Goal: Communication & Community: Answer question/provide support

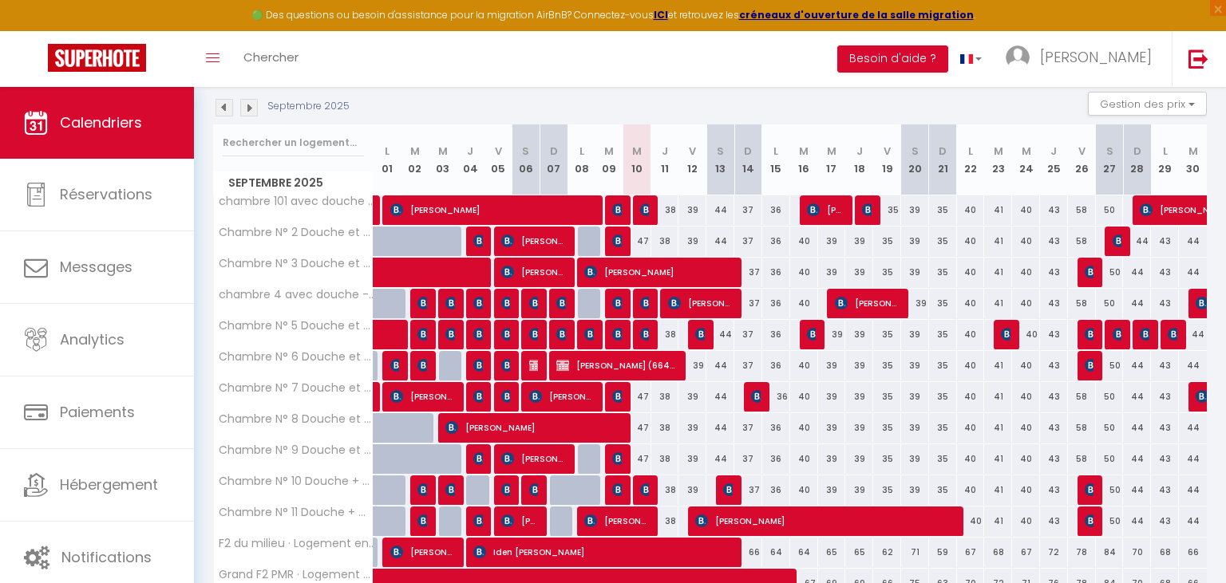
click at [643, 207] on img at bounding box center [646, 209] width 13 height 13
select select "OK"
select select "1"
select select "0"
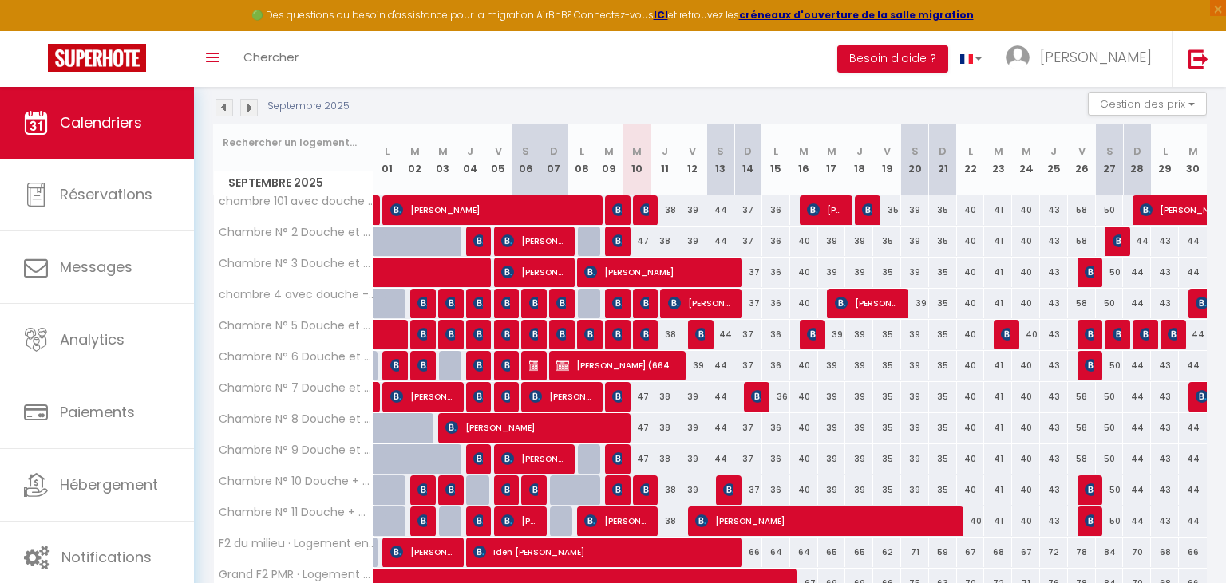
select select "1"
select select
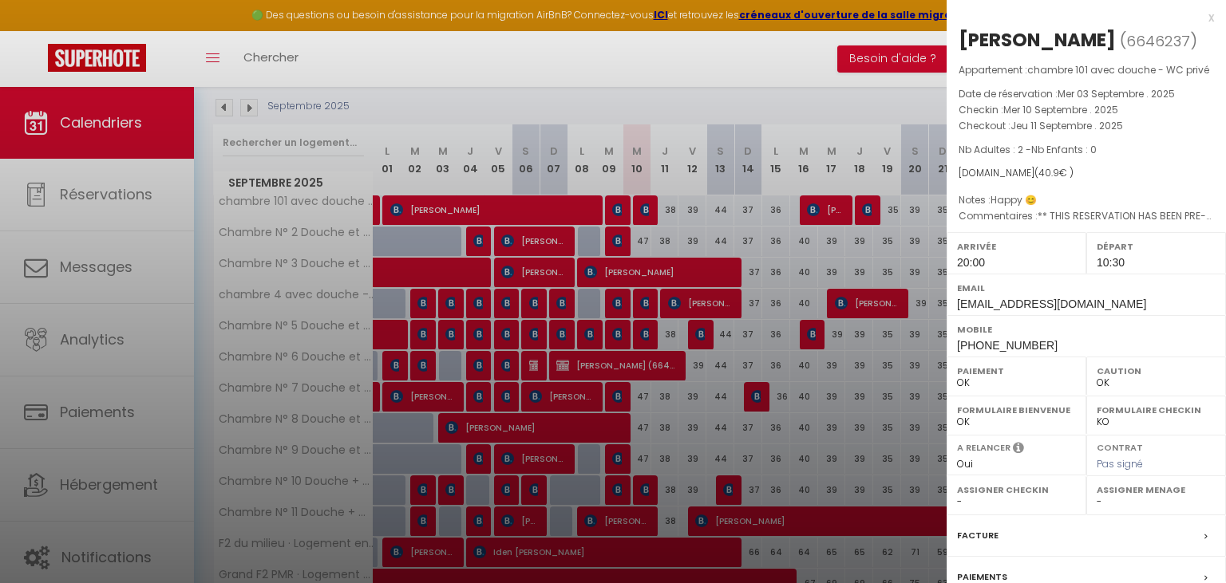
click at [645, 302] on div at bounding box center [613, 291] width 1226 height 583
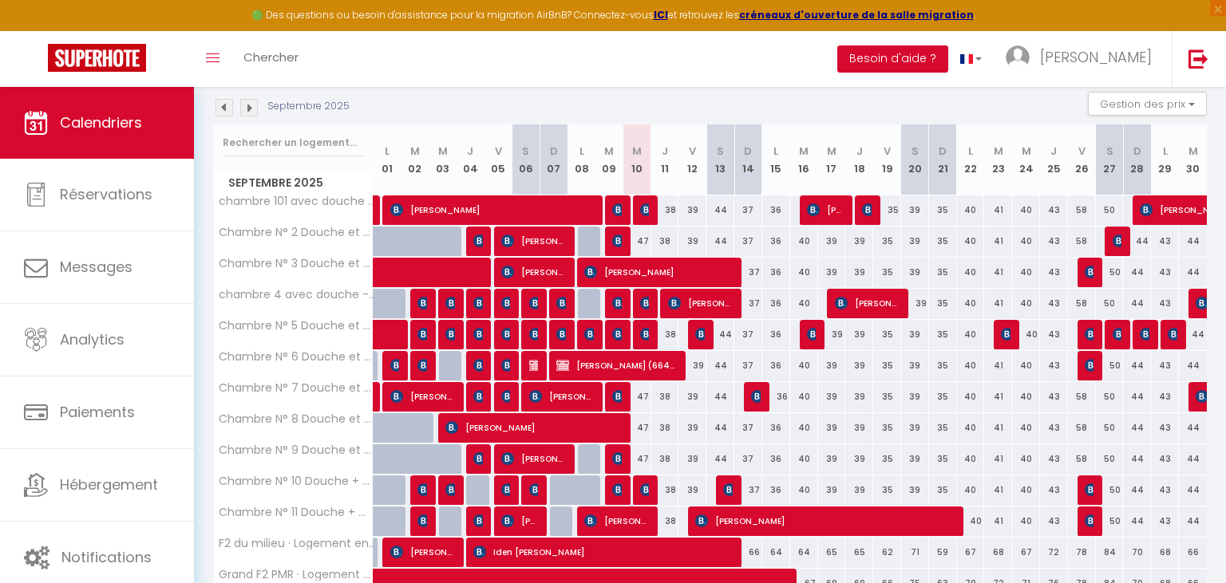
click at [643, 298] on img at bounding box center [646, 303] width 13 height 13
select select "KO"
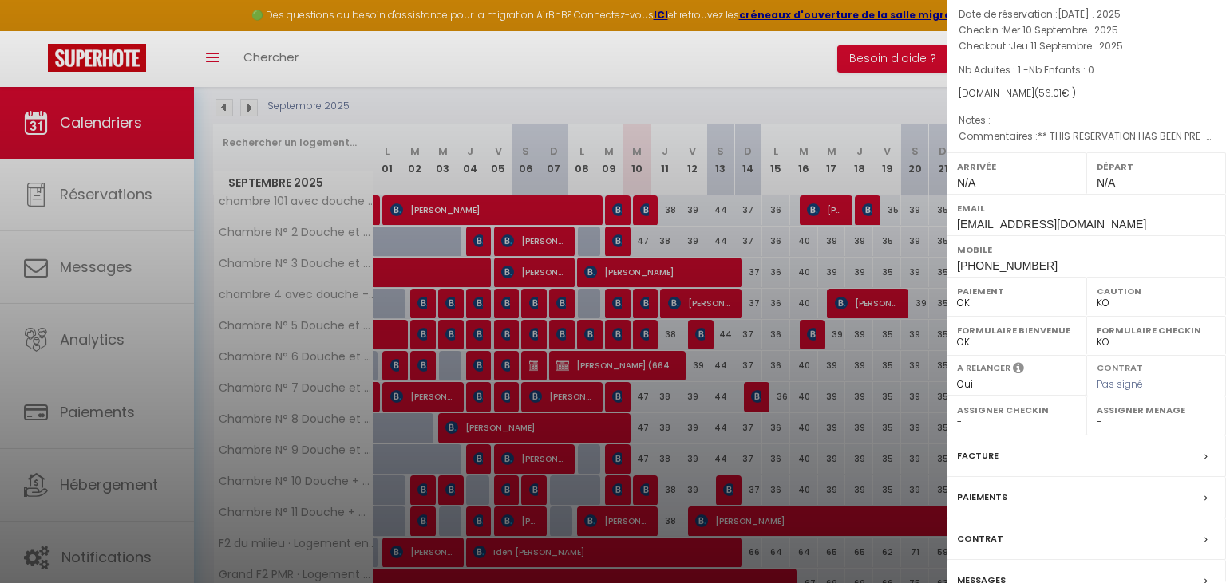
scroll to position [157, 0]
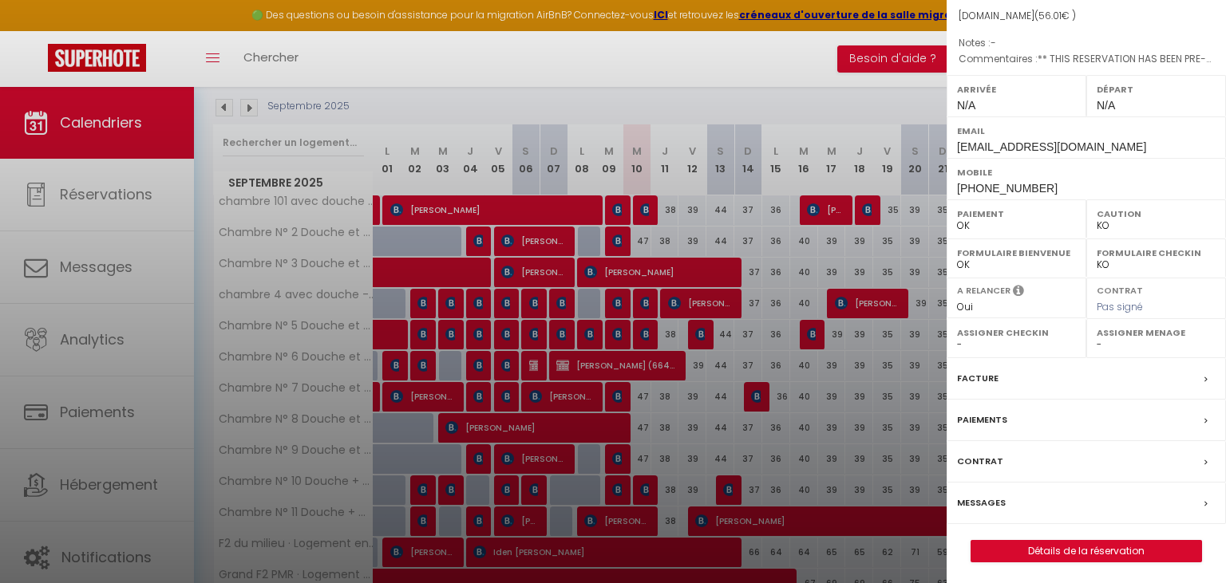
click at [987, 501] on label "Messages" at bounding box center [981, 503] width 49 height 17
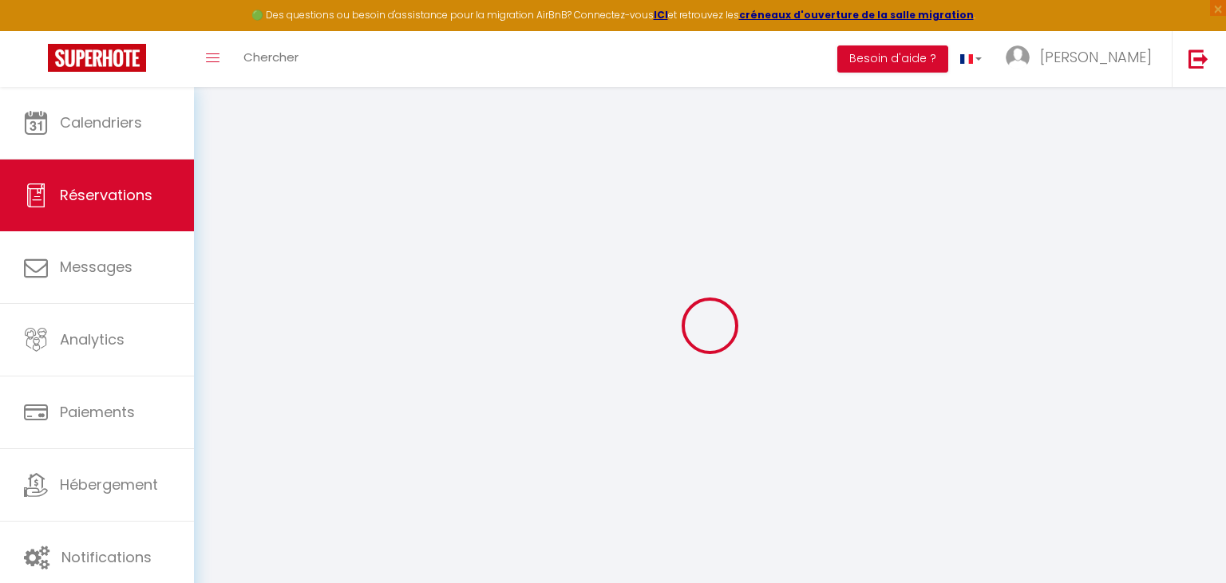
select select
checkbox input "false"
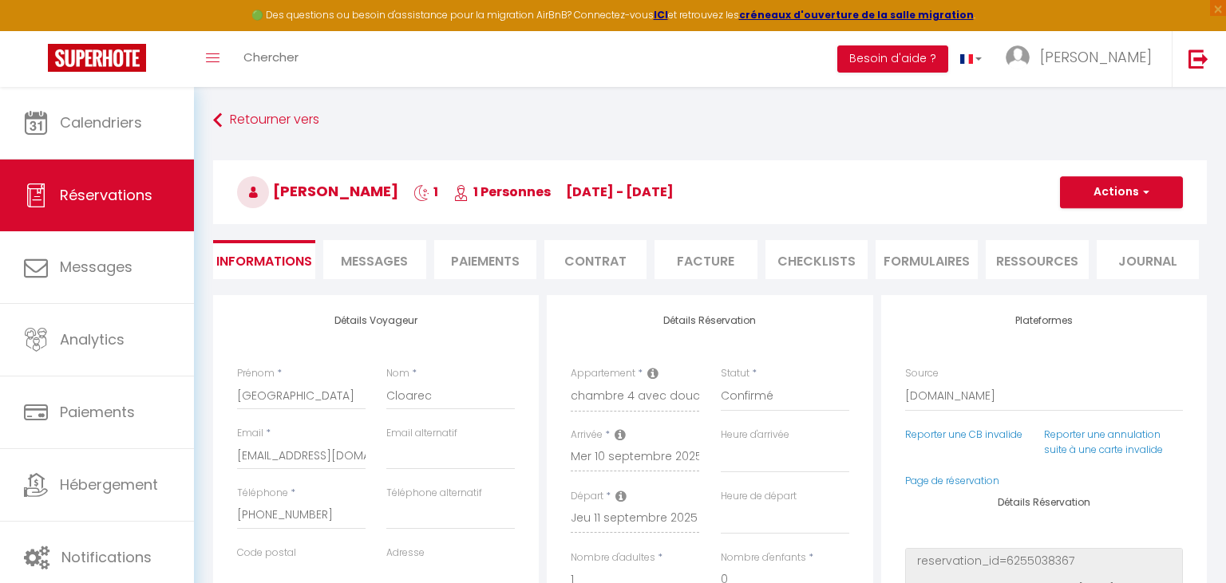
select select
checkbox input "false"
type textarea "** THIS RESERVATION HAS BEEN PRE-PAID ** BOOKING NOTE : Payment charge is EUR 0…"
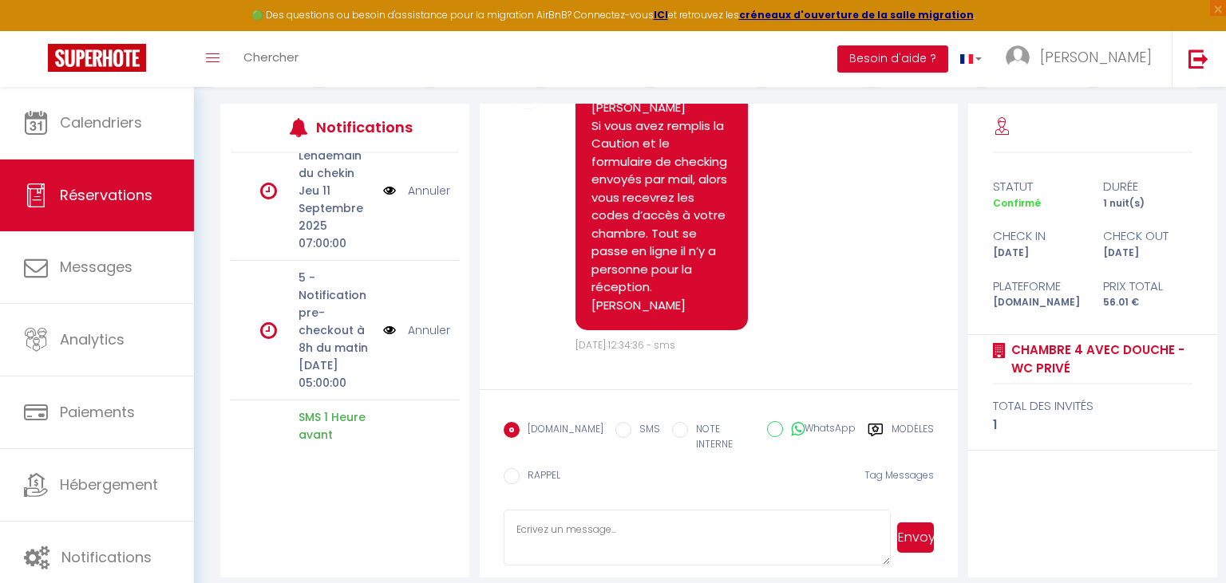
scroll to position [482, 0]
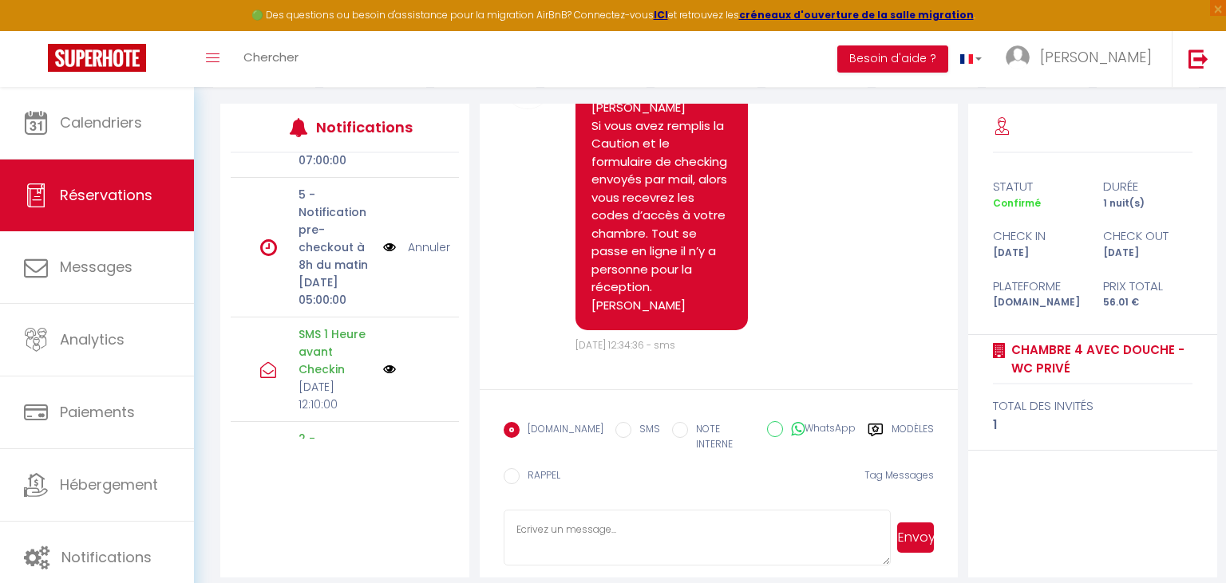
click at [895, 430] on label "Modèles" at bounding box center [912, 438] width 42 height 33
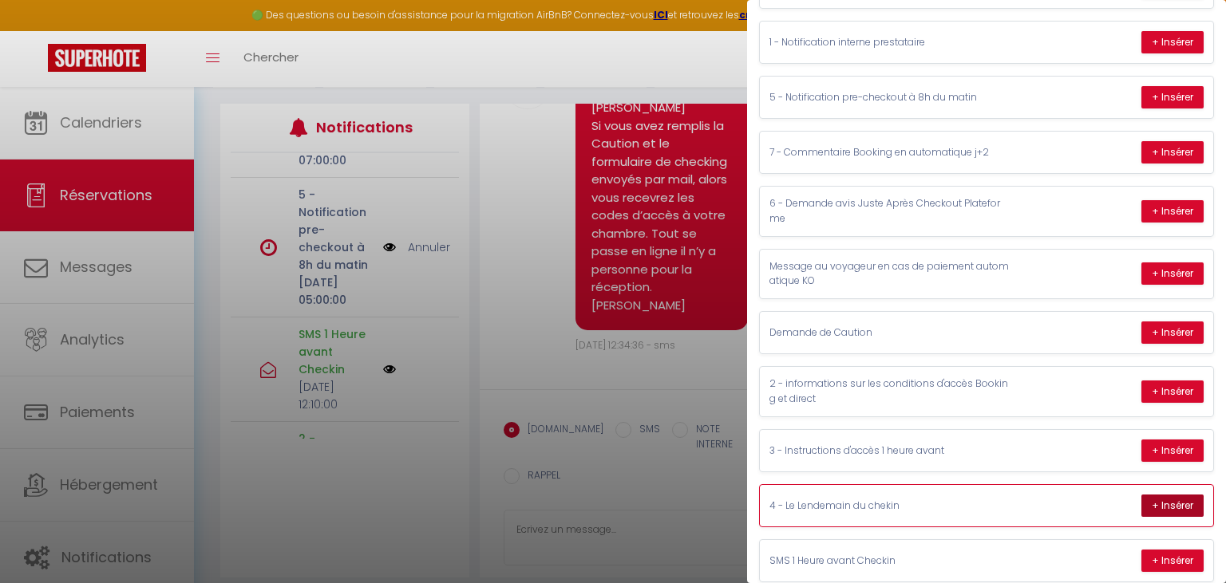
scroll to position [217, 0]
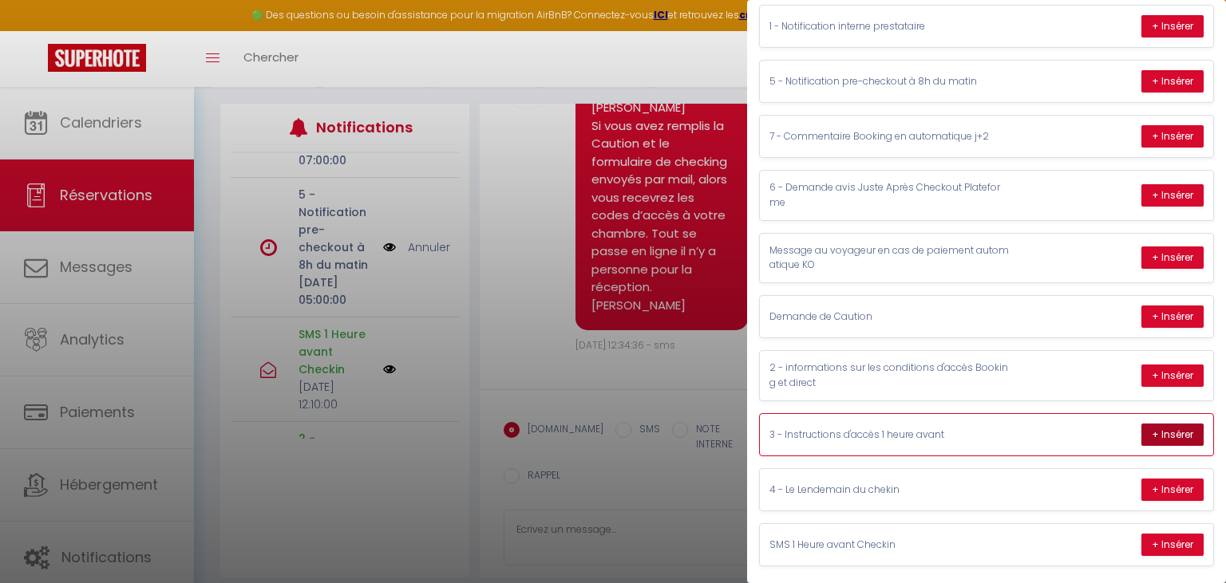
click at [1168, 432] on button "+ Insérer" at bounding box center [1172, 435] width 62 height 22
type textarea "Bonjour [PERSON_NAME], L’adresse du logement est : [STREET_ADDRESS]. Vous serez…"
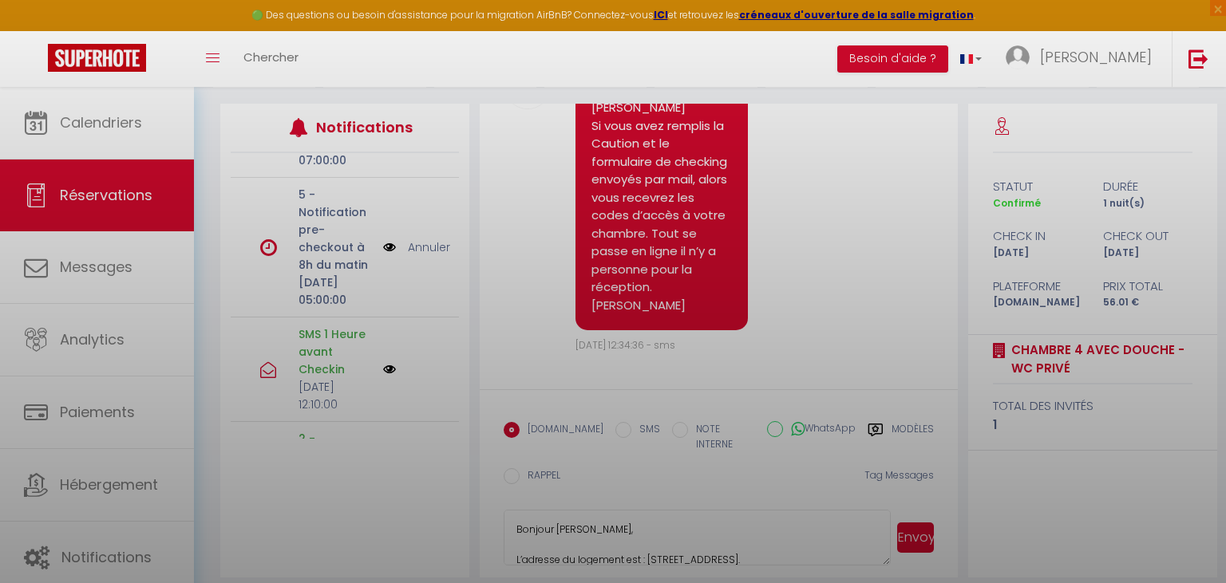
scroll to position [333, 0]
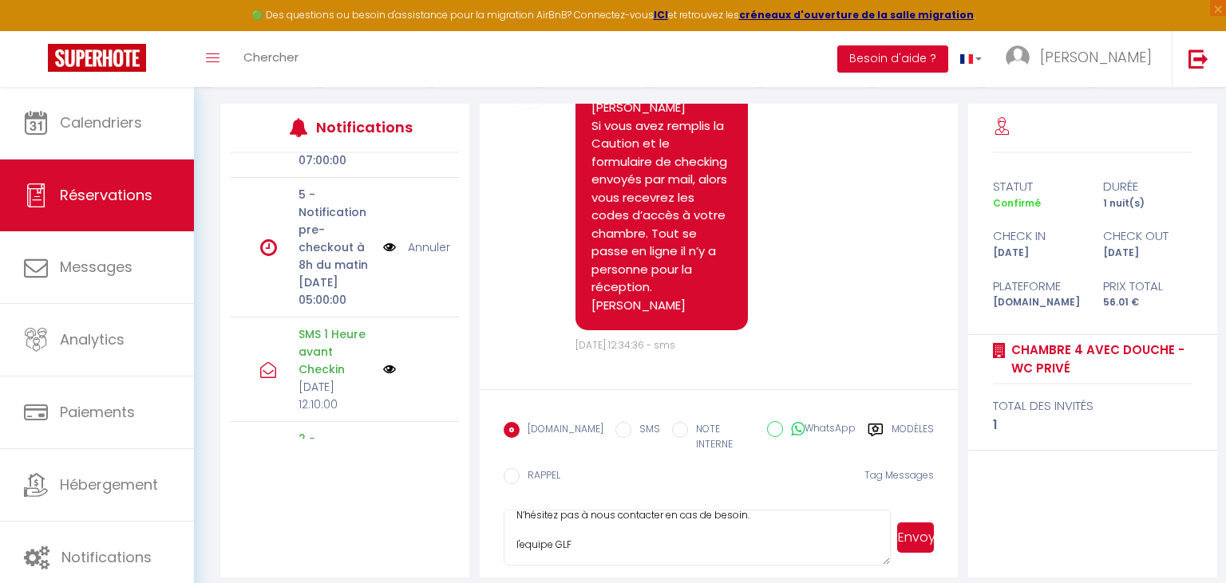
click at [912, 529] on button "Envoyer" at bounding box center [915, 538] width 37 height 30
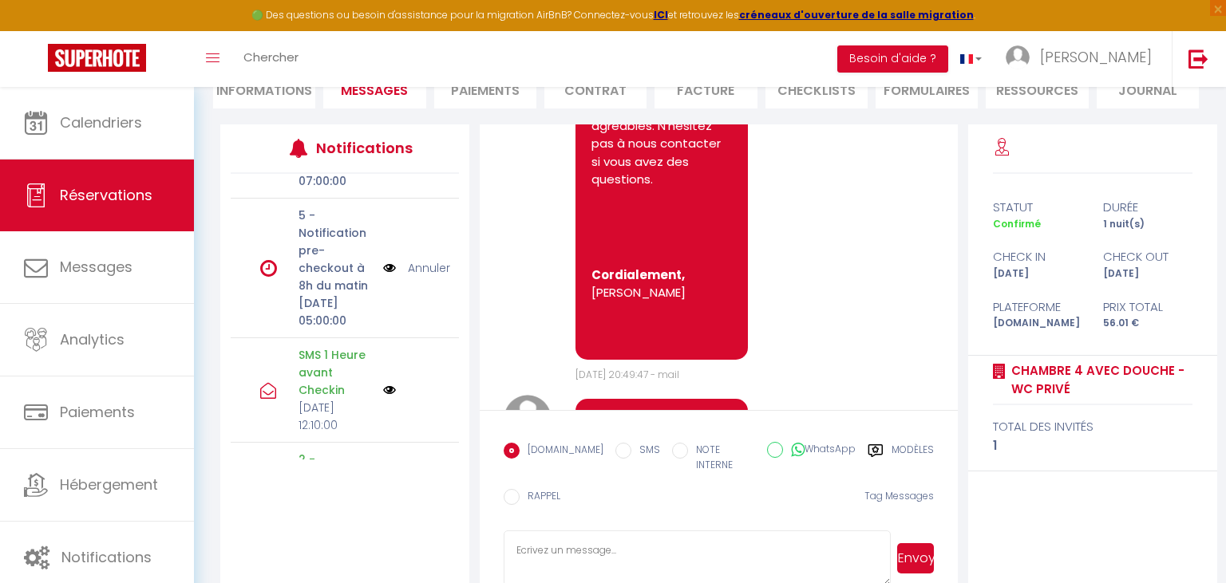
scroll to position [3354, 0]
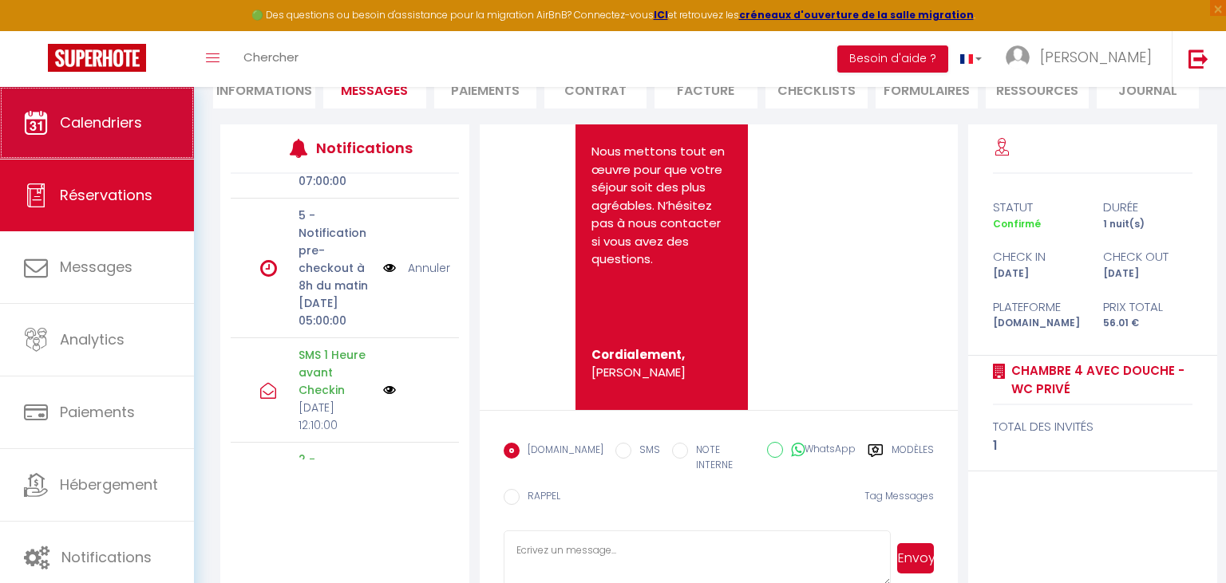
click at [102, 122] on span "Calendriers" at bounding box center [101, 122] width 82 height 20
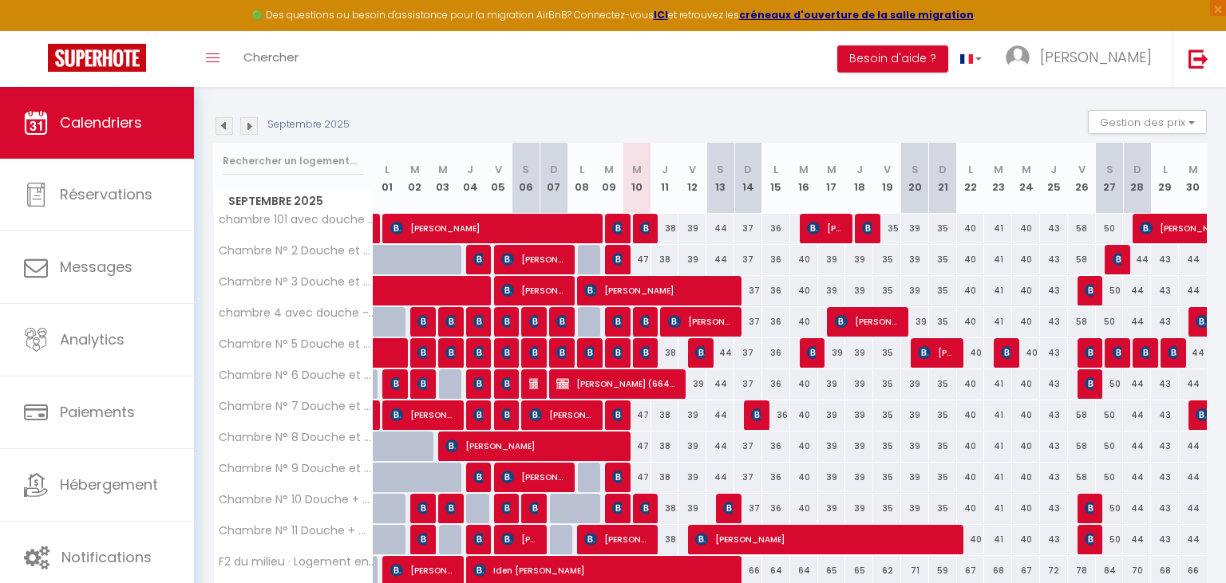
scroll to position [168, 0]
